Goal: Obtain resource: Download file/media

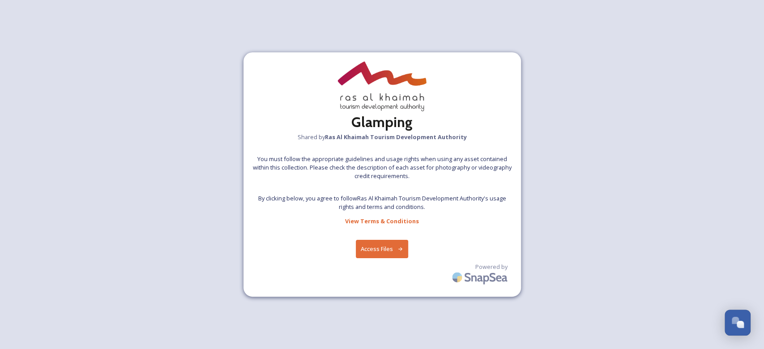
click at [379, 255] on button "Access Files" at bounding box center [382, 249] width 52 height 18
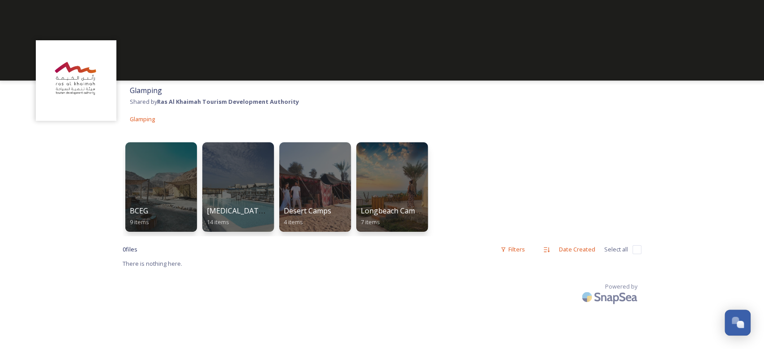
click at [638, 249] on input "checkbox" at bounding box center [636, 249] width 9 height 9
click at [636, 250] on input "checkbox" at bounding box center [636, 249] width 9 height 9
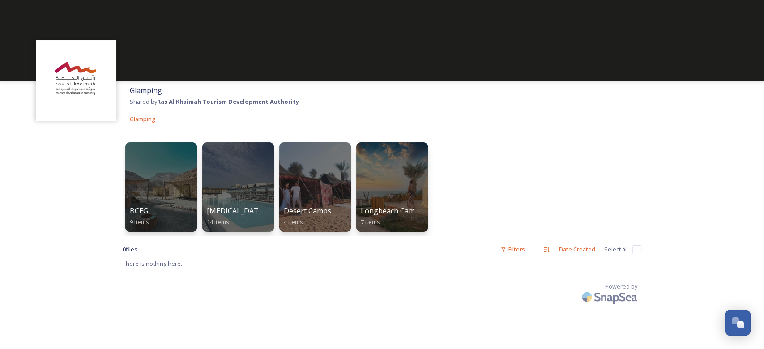
click at [636, 250] on input "checkbox" at bounding box center [636, 249] width 9 height 9
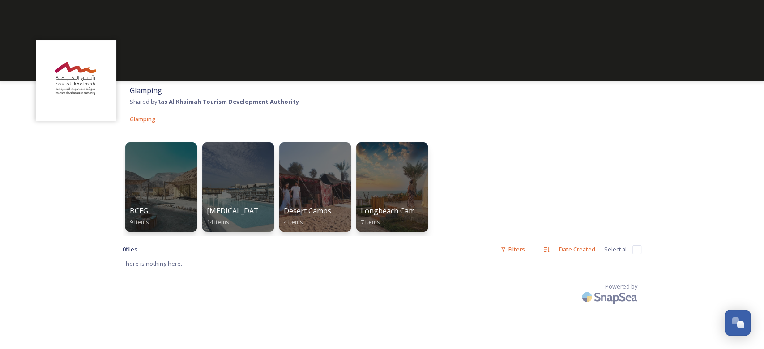
click at [637, 249] on input "checkbox" at bounding box center [636, 249] width 9 height 9
checkbox input "false"
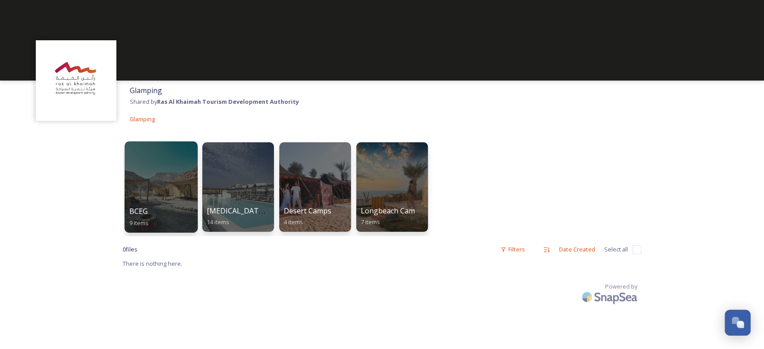
click at [168, 169] on div at bounding box center [160, 186] width 73 height 91
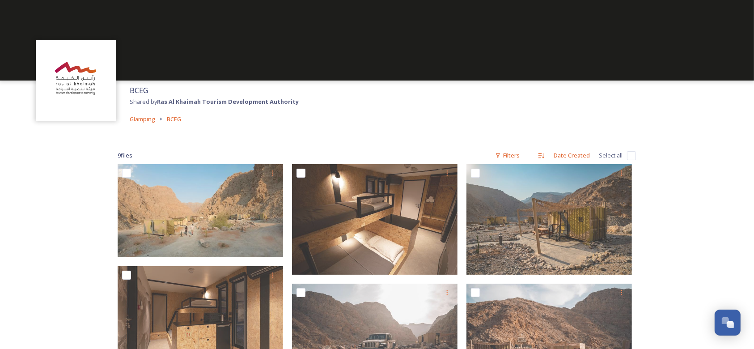
click at [633, 155] on input "checkbox" at bounding box center [631, 155] width 9 height 9
checkbox input "true"
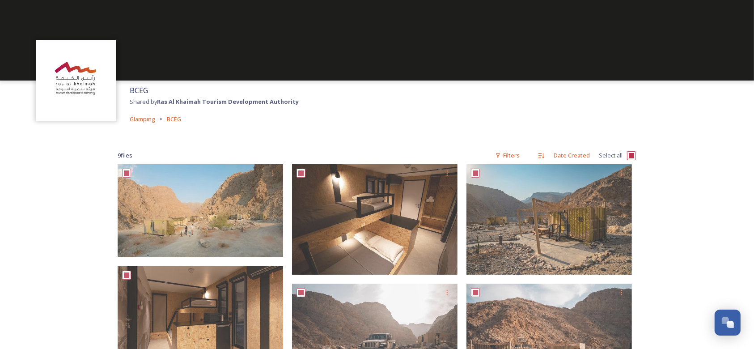
checkbox input "true"
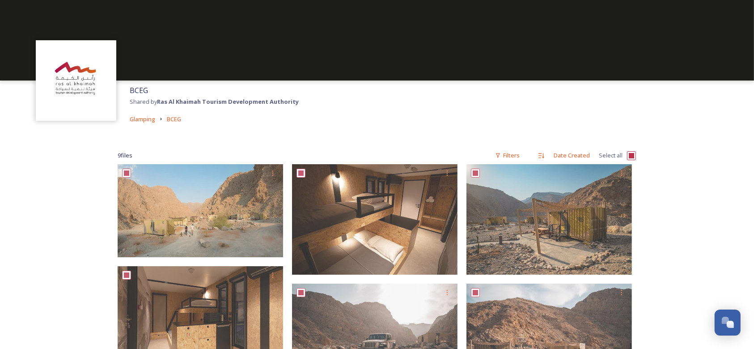
checkbox input "true"
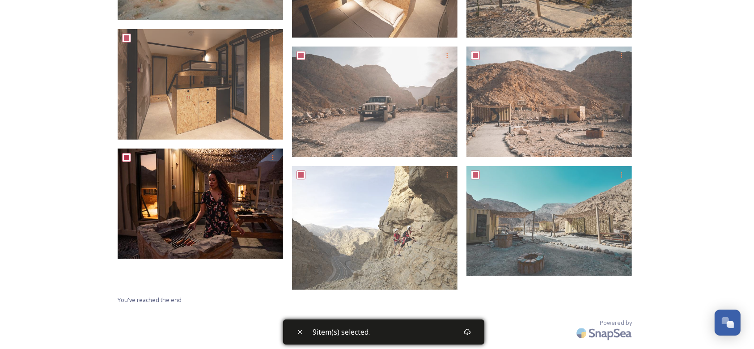
scroll to position [240, 0]
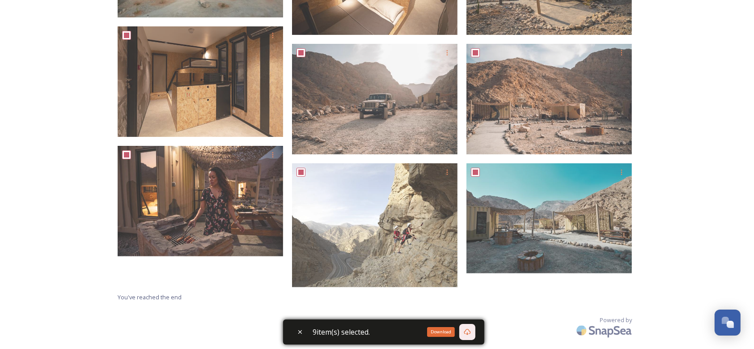
click at [469, 335] on icon at bounding box center [467, 331] width 7 height 7
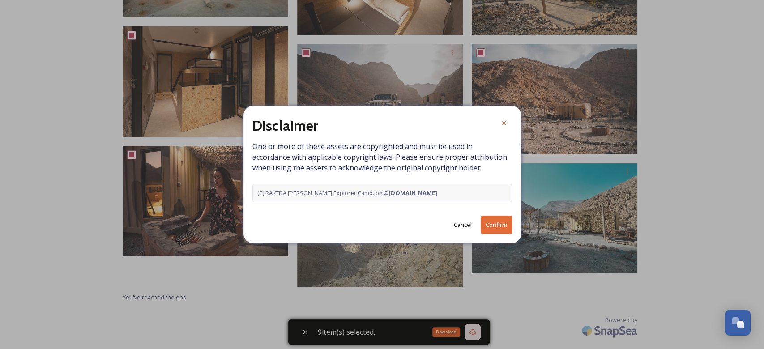
click at [487, 222] on button "Confirm" at bounding box center [495, 225] width 31 height 18
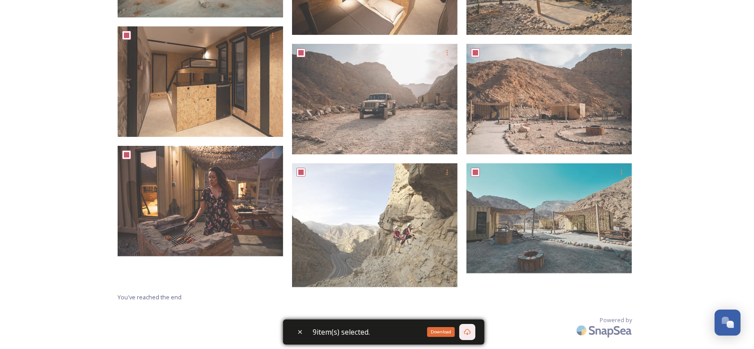
click at [709, 197] on div "BCEG Shared by Ras Al Khaimah Tourism Development Authority Glamping BCEG 9 fil…" at bounding box center [377, 55] width 754 height 590
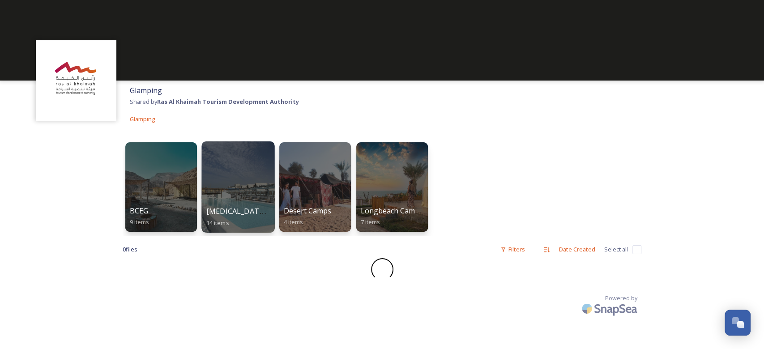
click at [246, 173] on div at bounding box center [237, 186] width 73 height 91
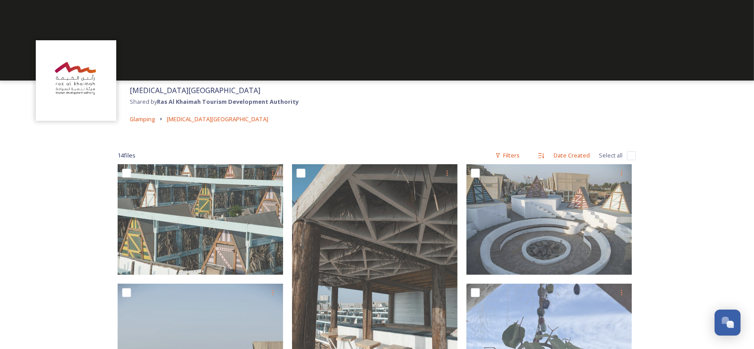
click at [630, 158] on input "checkbox" at bounding box center [631, 155] width 9 height 9
checkbox input "true"
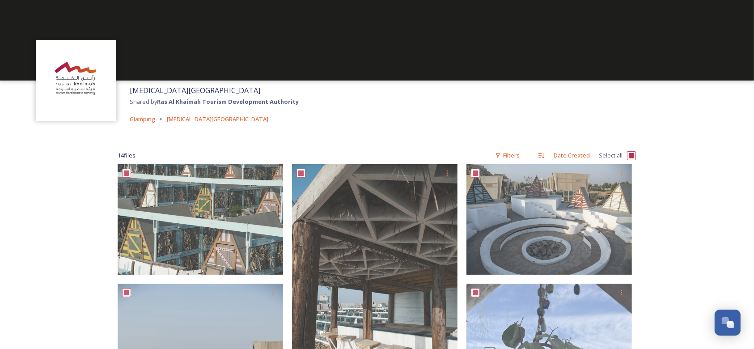
checkbox input "true"
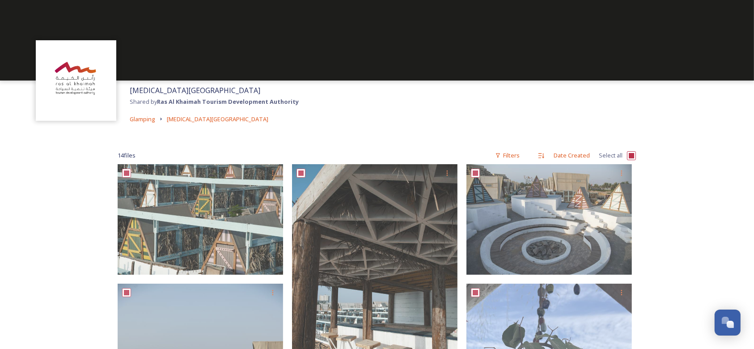
checkbox input "true"
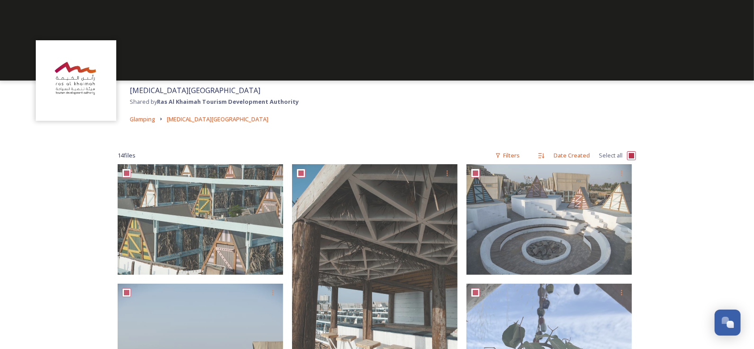
checkbox input "true"
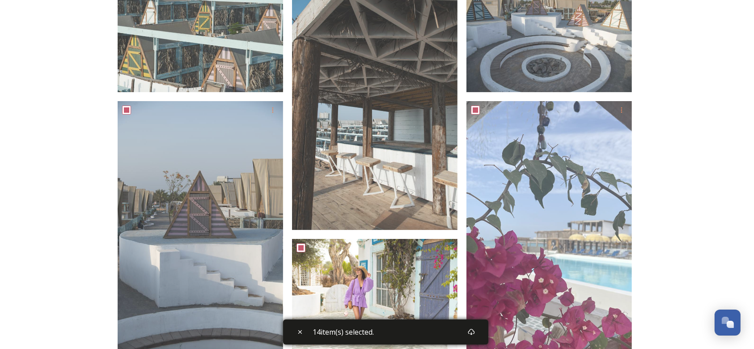
scroll to position [417, 0]
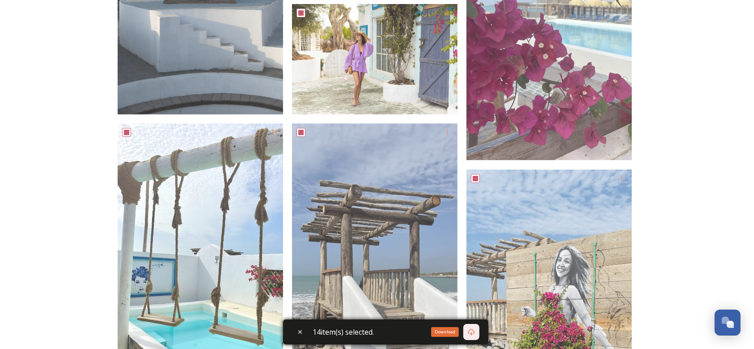
click at [478, 328] on div "Download" at bounding box center [471, 332] width 16 height 16
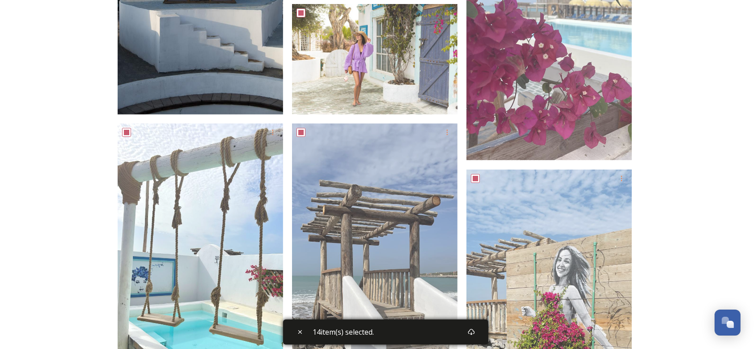
drag, startPoint x: 717, startPoint y: 175, endPoint x: 236, endPoint y: 53, distance: 496.0
click at [717, 174] on div "[MEDICAL_DATA][GEOGRAPHIC_DATA] Shared by Ras Al Khaimah Tourism Development Au…" at bounding box center [377, 335] width 754 height 1504
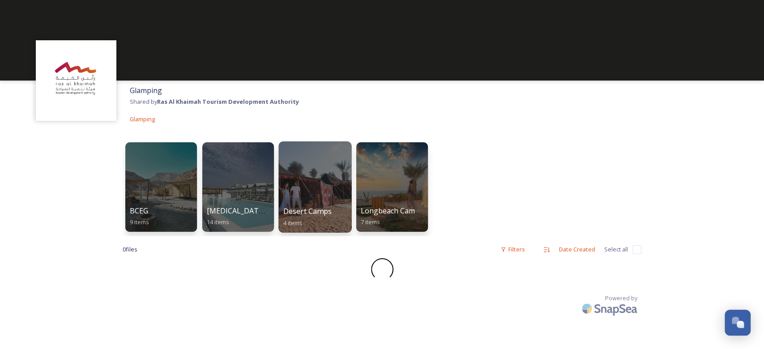
click at [335, 166] on div at bounding box center [314, 186] width 73 height 91
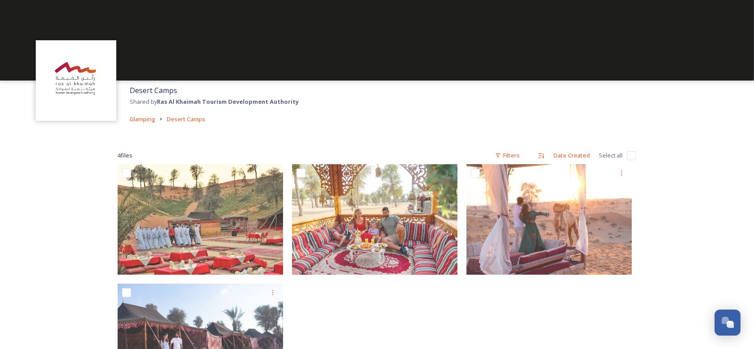
click at [633, 153] on input "checkbox" at bounding box center [631, 155] width 9 height 9
checkbox input "true"
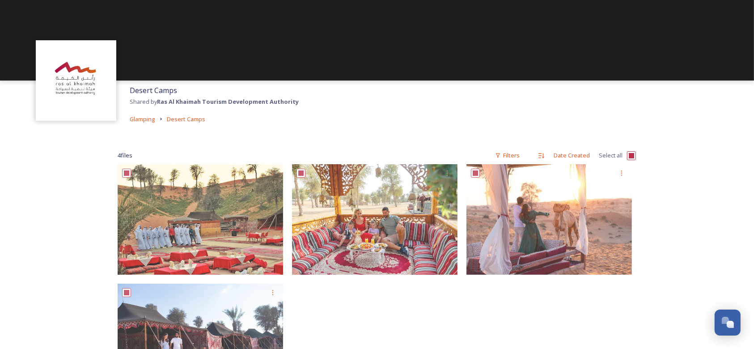
checkbox input "true"
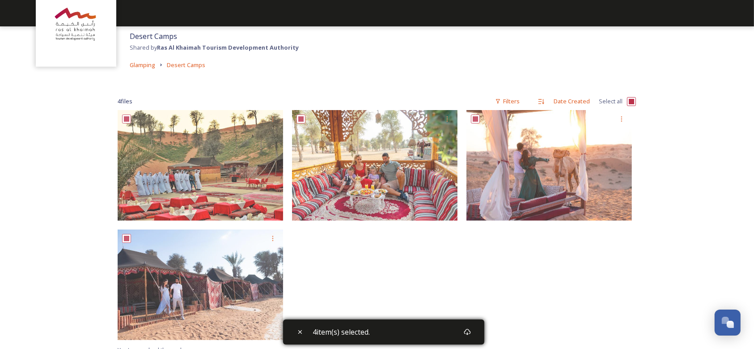
scroll to position [107, 0]
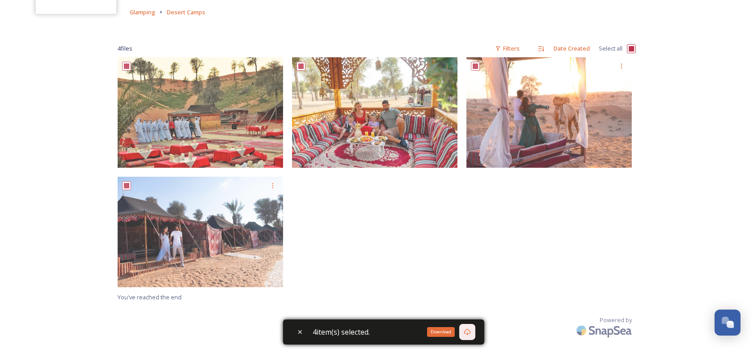
click at [471, 333] on icon at bounding box center [467, 331] width 7 height 7
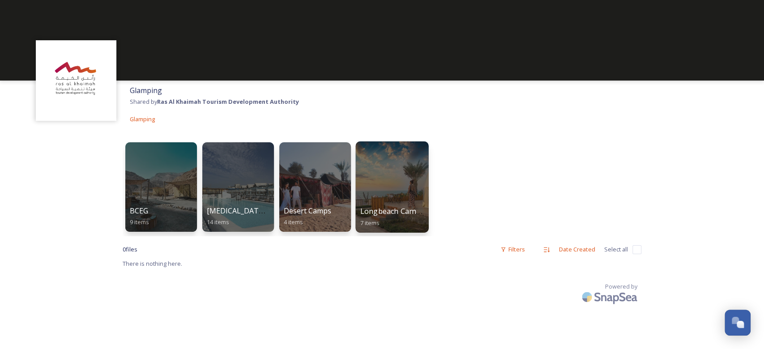
click at [390, 177] on div at bounding box center [391, 186] width 73 height 91
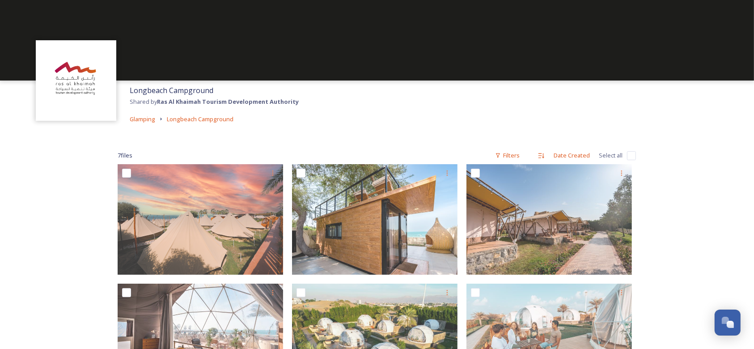
click at [630, 153] on input "checkbox" at bounding box center [631, 155] width 9 height 9
checkbox input "true"
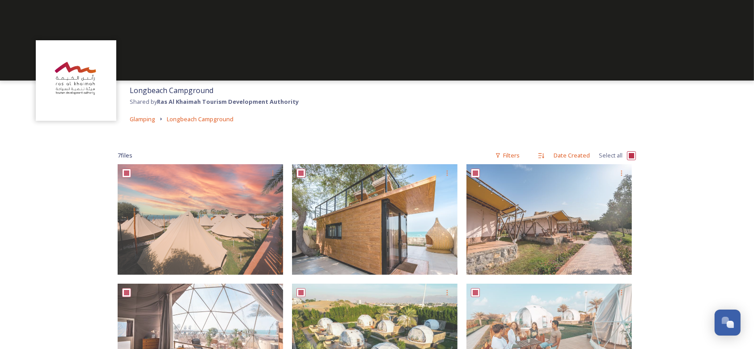
checkbox input "true"
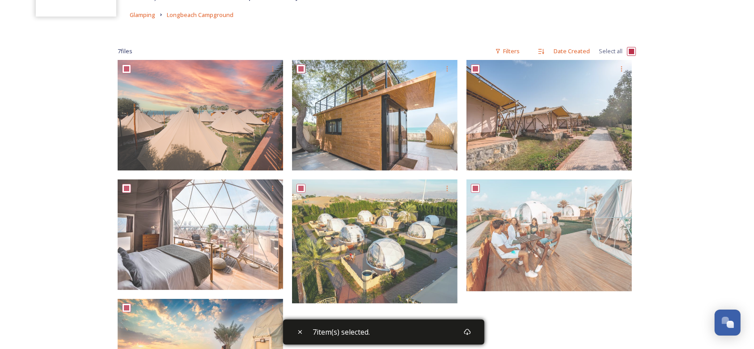
scroll to position [226, 0]
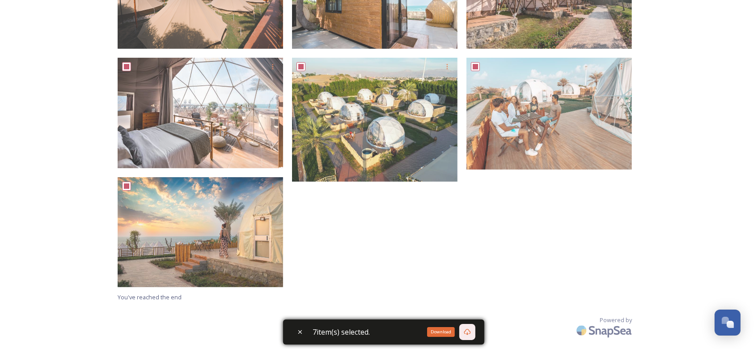
click at [470, 336] on div "Download" at bounding box center [467, 332] width 16 height 16
click at [64, 96] on div "[GEOGRAPHIC_DATA] Shared by Ras Al Khaimah Tourism Development Authority Glampi…" at bounding box center [377, 62] width 754 height 576
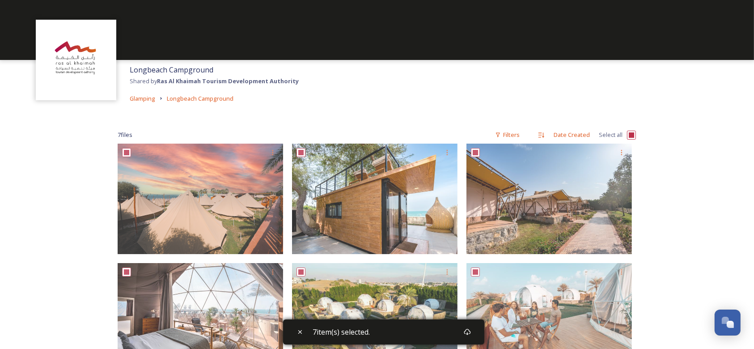
scroll to position [0, 0]
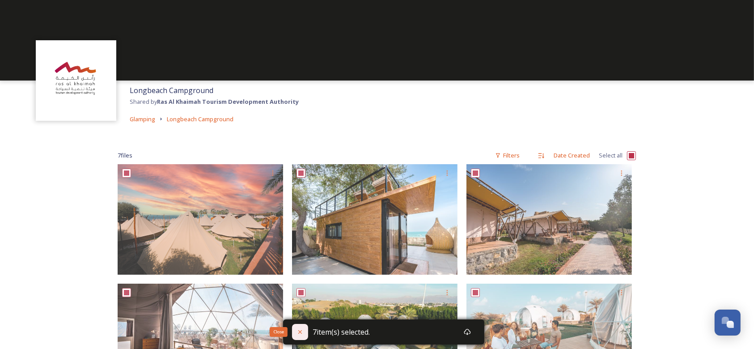
click at [297, 329] on icon at bounding box center [300, 331] width 7 height 7
checkbox input "false"
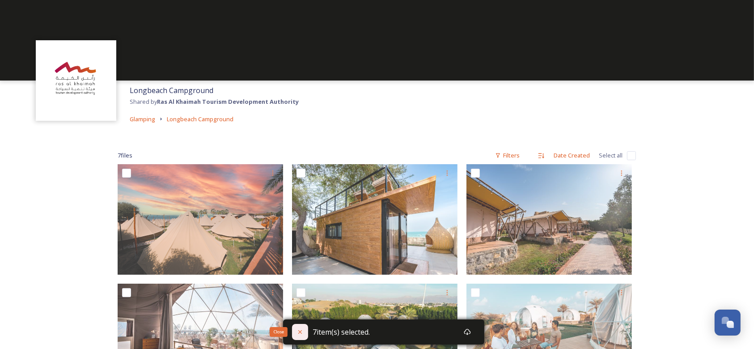
checkbox input "false"
